Goal: Information Seeking & Learning: Learn about a topic

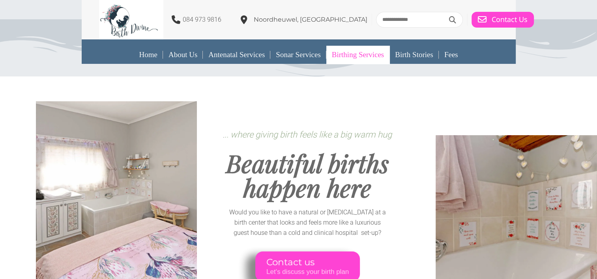
click at [383, 57] on link "Birthing Services" at bounding box center [357, 55] width 63 height 18
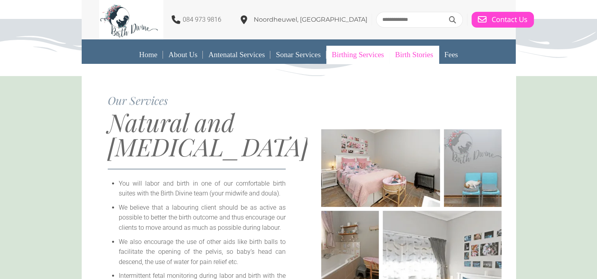
click at [412, 59] on link "Birth Stories" at bounding box center [414, 55] width 49 height 18
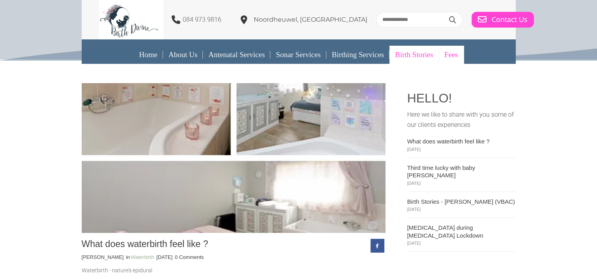
click at [455, 56] on link "Fees" at bounding box center [451, 55] width 25 height 18
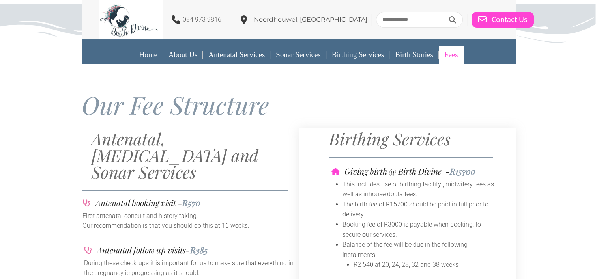
drag, startPoint x: 228, startPoint y: 20, endPoint x: 224, endPoint y: 17, distance: 4.5
click at [224, 17] on div "084 973 9816 Noordheuwel, Krugersdorp" at bounding box center [238, 19] width 278 height 39
drag, startPoint x: 188, startPoint y: 21, endPoint x: 227, endPoint y: 21, distance: 39.1
click at [227, 21] on div "084 973 9816 Noordheuwel, Krugersdorp" at bounding box center [238, 19] width 278 height 39
copy div "084 973 9816"
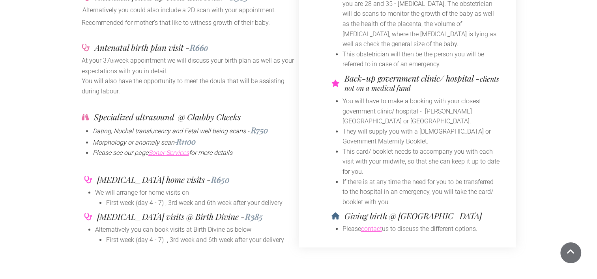
scroll to position [336, 0]
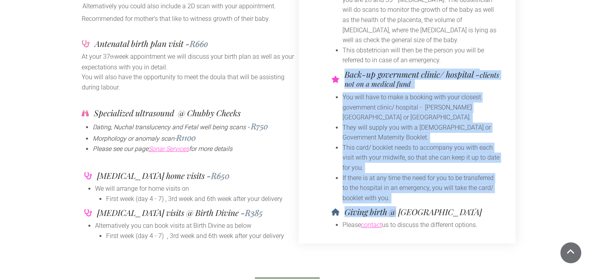
drag, startPoint x: 398, startPoint y: 208, endPoint x: 450, endPoint y: 211, distance: 52.6
click at [450, 211] on h4 "Giving birth @ Oxford Maternity Center" at bounding box center [413, 212] width 137 height 8
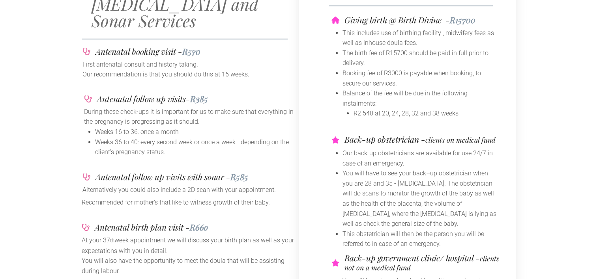
scroll to position [0, 0]
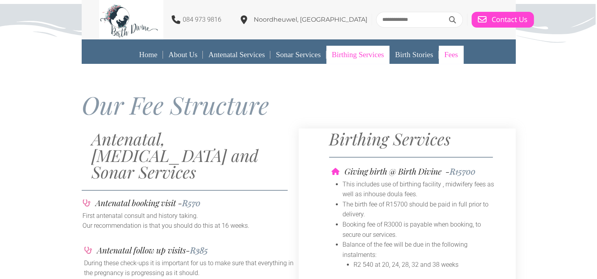
click at [373, 57] on link "Birthing Services" at bounding box center [357, 55] width 63 height 18
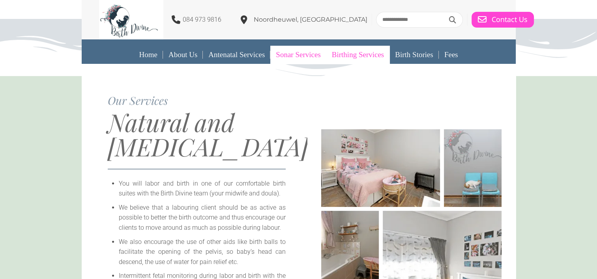
click at [304, 54] on link "Sonar Services" at bounding box center [298, 55] width 56 height 18
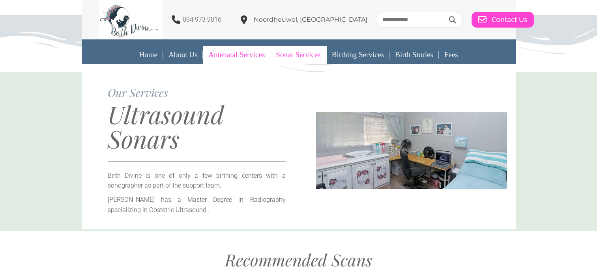
click at [239, 57] on link "Antenatal Services" at bounding box center [237, 55] width 68 height 18
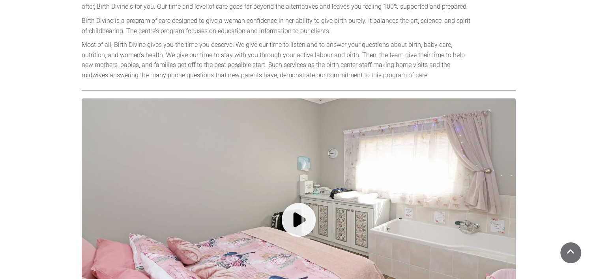
scroll to position [946, 0]
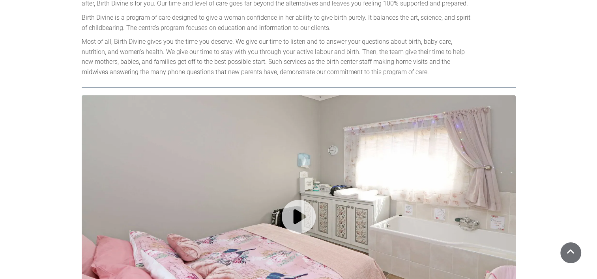
click at [306, 191] on icon at bounding box center [299, 217] width 434 height 244
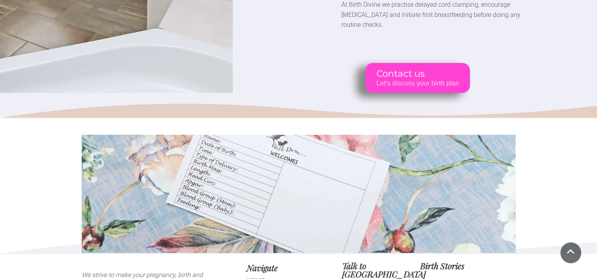
scroll to position [2061, 0]
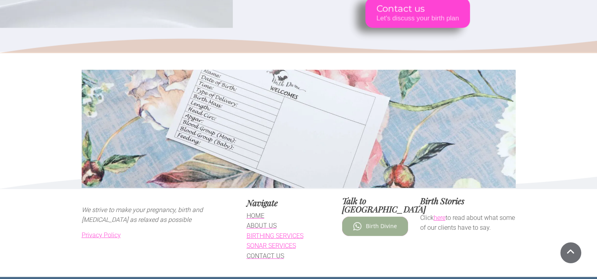
click at [382, 223] on span "Birth Divine" at bounding box center [381, 226] width 31 height 7
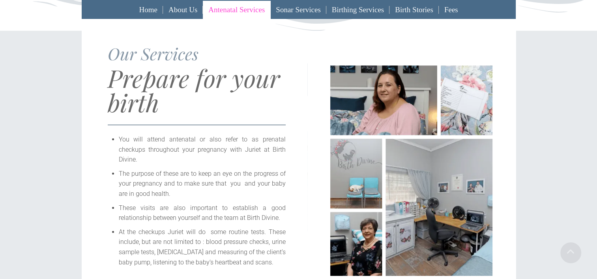
scroll to position [0, 0]
